Goal: Information Seeking & Learning: Compare options

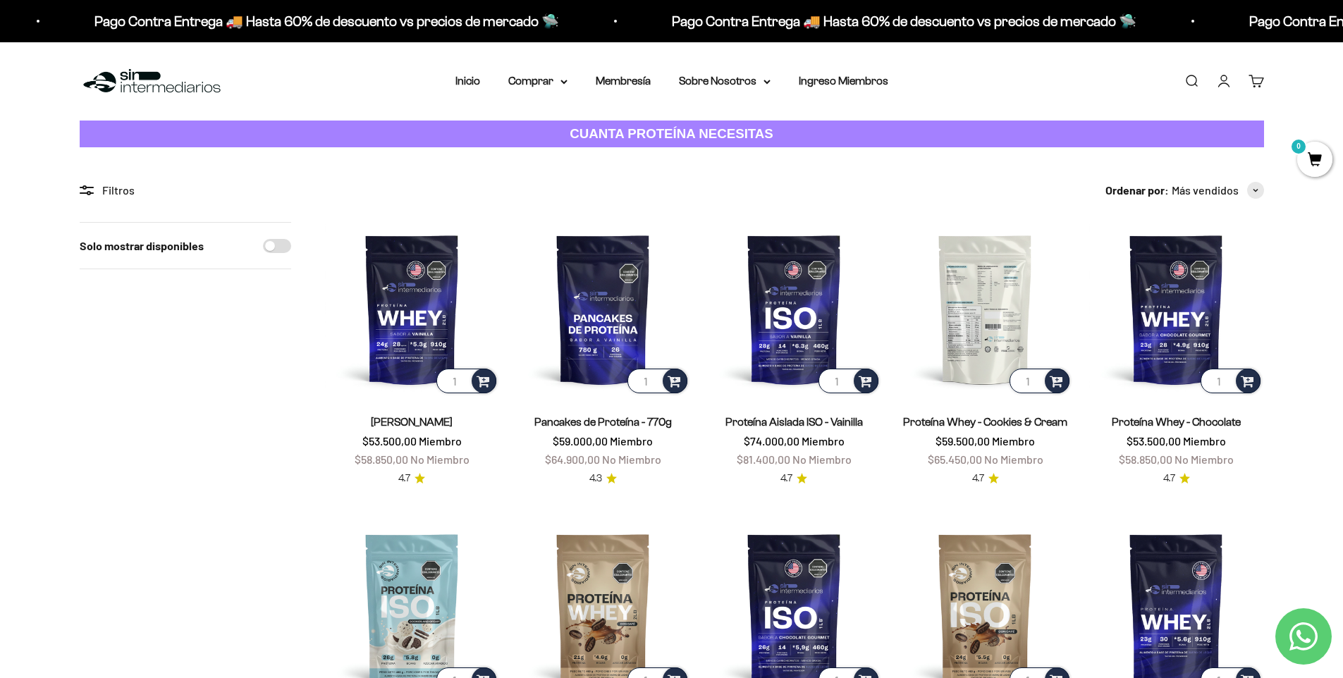
click at [1019, 305] on img at bounding box center [985, 309] width 174 height 174
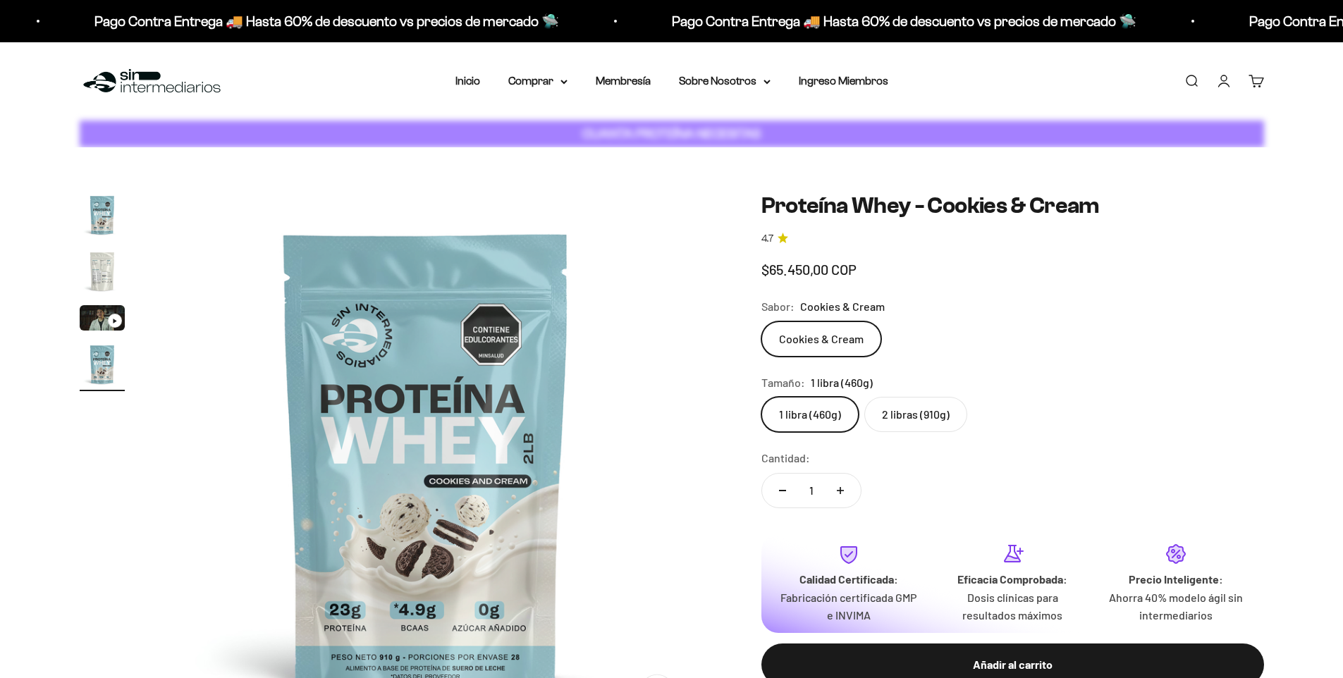
scroll to position [0, 1657]
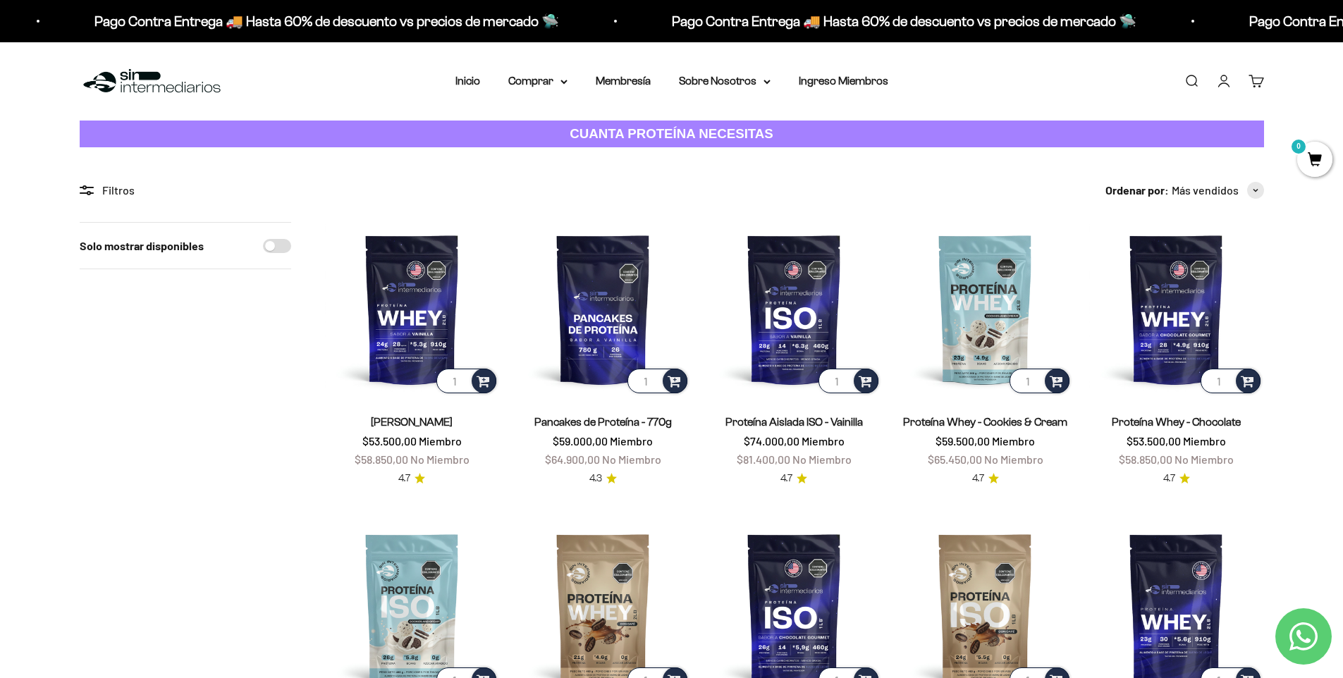
scroll to position [144, 0]
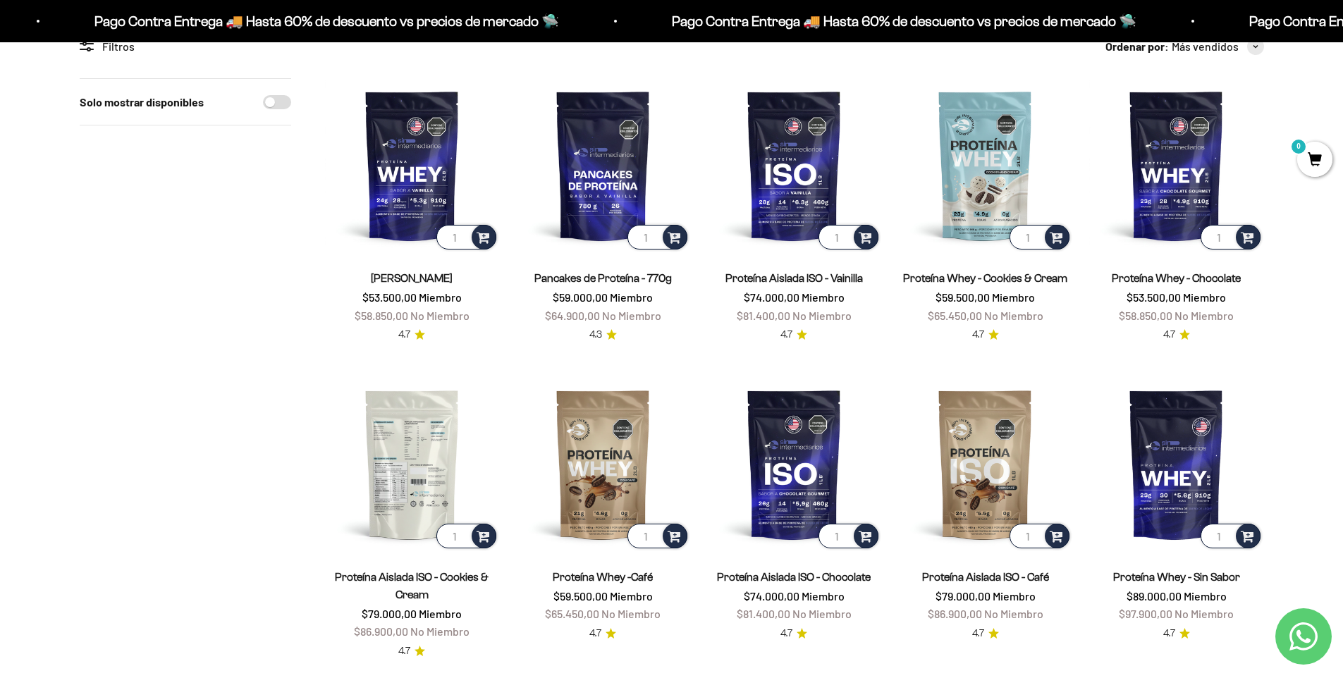
click at [393, 496] on img at bounding box center [412, 464] width 174 height 174
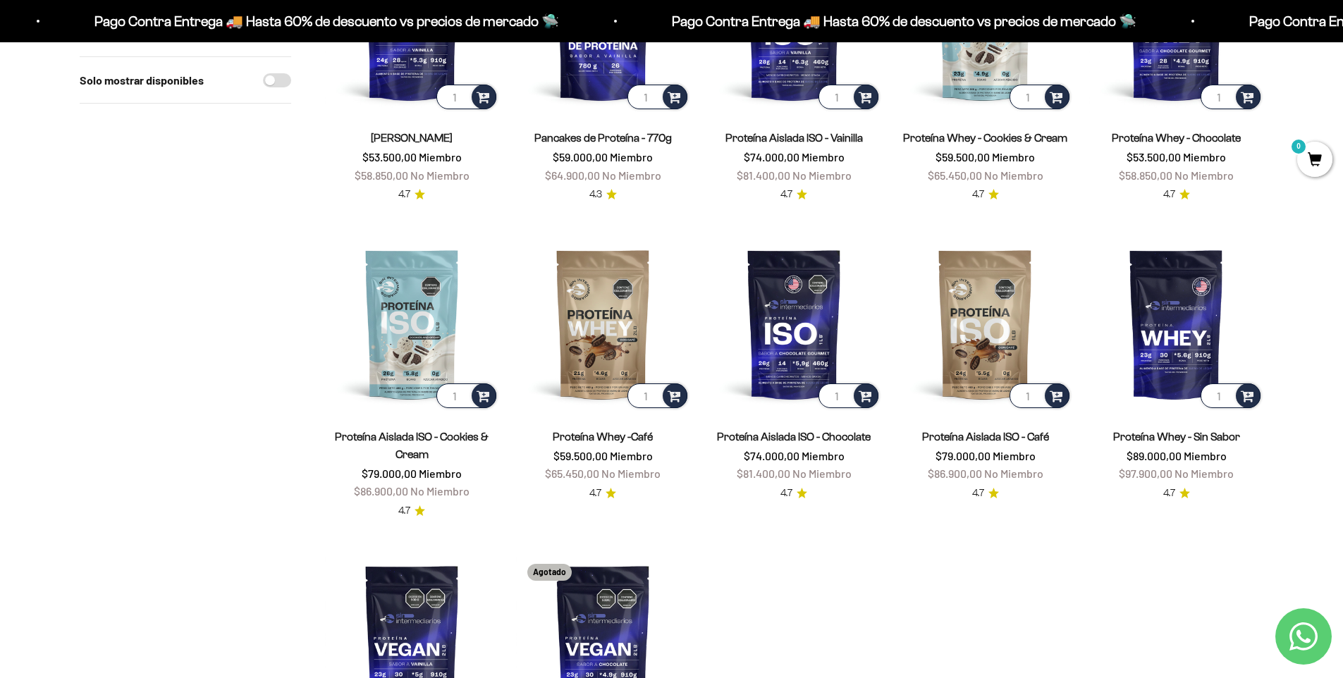
scroll to position [139, 0]
